Goal: Check status: Check status

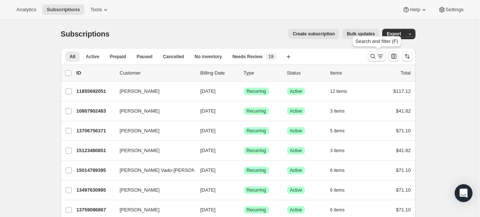
click at [374, 56] on icon "Search and filter results" at bounding box center [372, 56] width 7 height 7
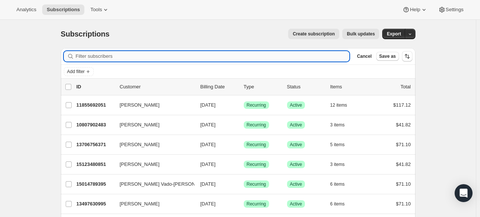
paste input "[EMAIL_ADDRESS][DOMAIN_NAME]"
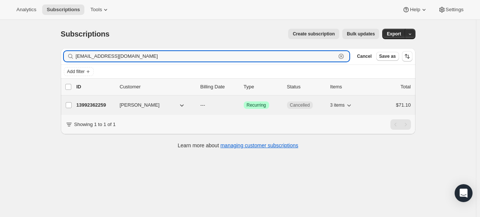
type input "[EMAIL_ADDRESS][DOMAIN_NAME]"
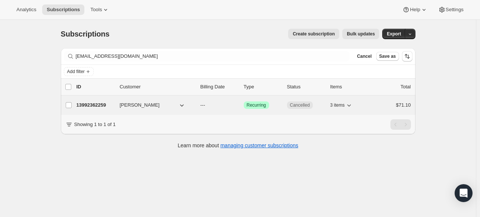
click at [101, 108] on p "13992362259" at bounding box center [95, 105] width 37 height 7
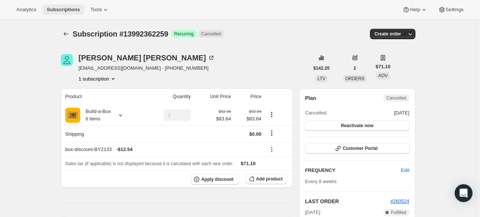
click at [61, 9] on span "Subscriptions" at bounding box center [63, 10] width 33 height 6
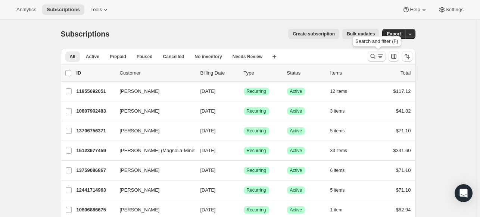
click at [374, 57] on icon "Search and filter results" at bounding box center [372, 56] width 7 height 7
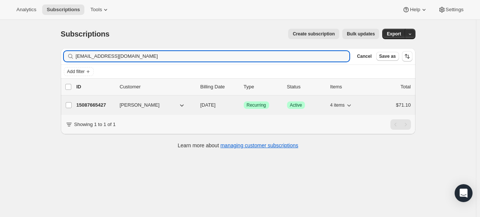
type input "[EMAIL_ADDRESS][DOMAIN_NAME]"
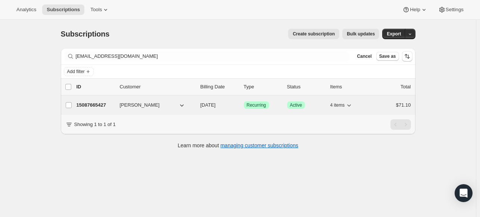
click at [99, 104] on p "15087665427" at bounding box center [95, 105] width 37 height 7
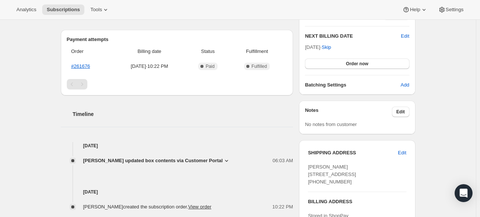
scroll to position [224, 0]
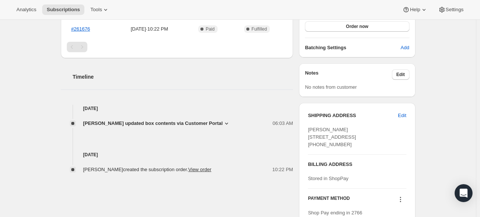
click at [230, 97] on div "Timeline [DATE] [PERSON_NAME] updated box contents via Customer Portal 06:03 AM…" at bounding box center [177, 115] width 232 height 115
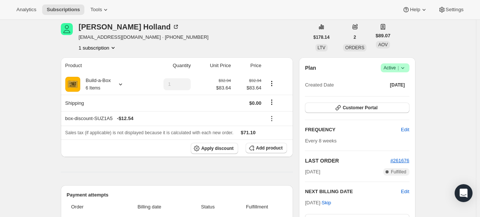
scroll to position [0, 0]
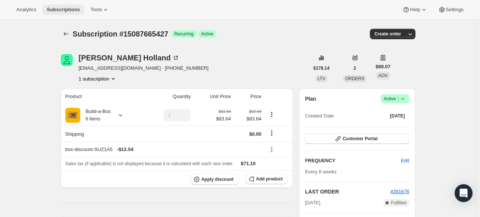
click at [63, 13] on button "Subscriptions" at bounding box center [63, 9] width 42 height 10
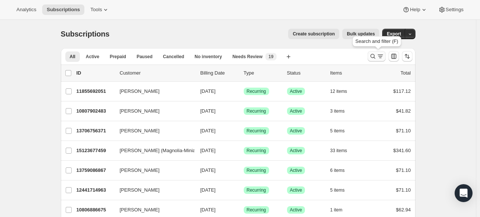
click at [372, 56] on icon "Search and filter results" at bounding box center [372, 56] width 5 height 5
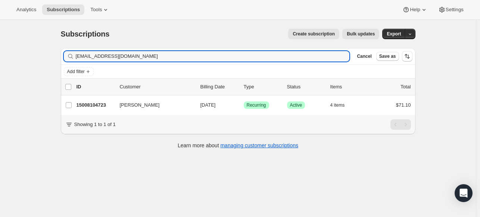
type input "[EMAIL_ADDRESS][DOMAIN_NAME]"
